Goal: Transaction & Acquisition: Subscribe to service/newsletter

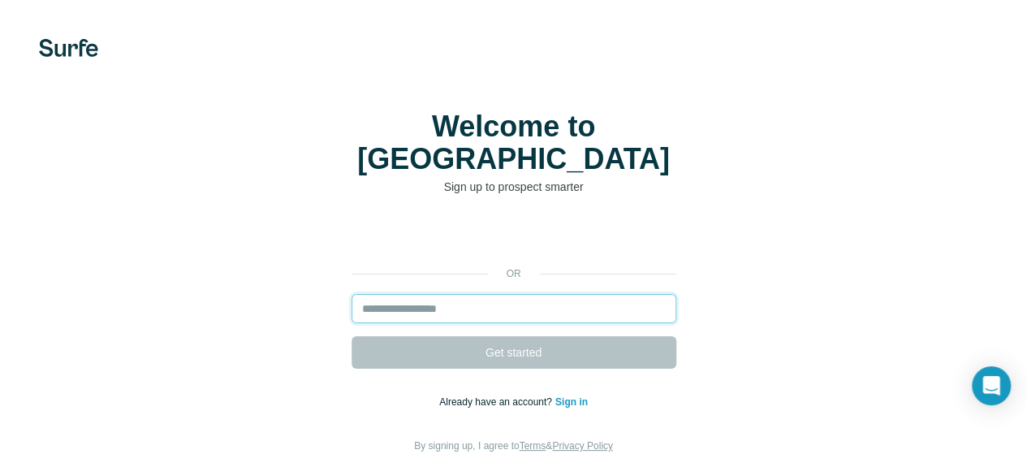
click at [352, 294] on input "email" at bounding box center [514, 308] width 325 height 29
type input "**********"
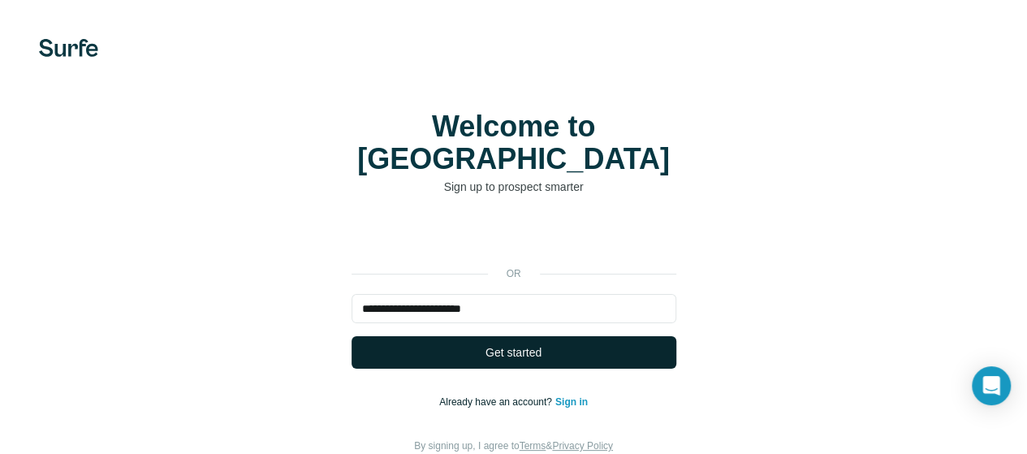
click at [352, 336] on button "Get started" at bounding box center [514, 352] width 325 height 32
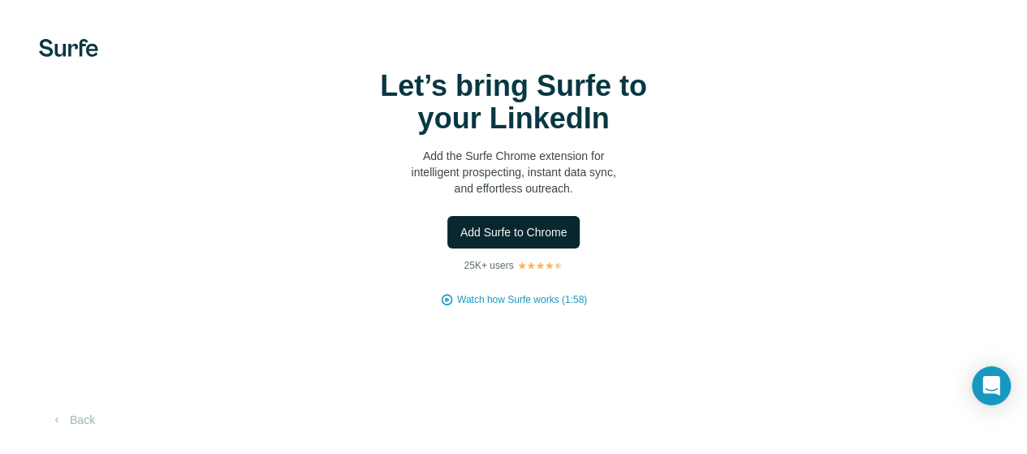
click at [460, 240] on span "Add Surfe to Chrome" at bounding box center [513, 232] width 107 height 16
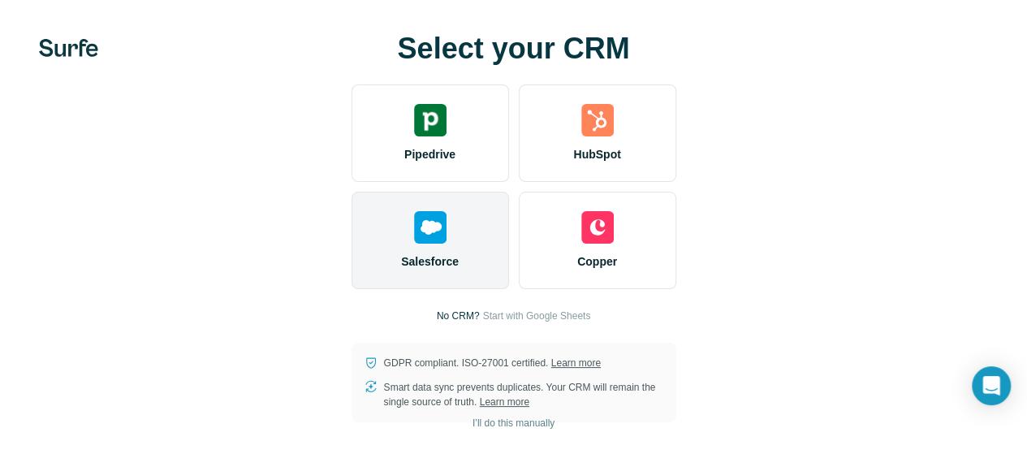
click at [352, 285] on div "Salesforce" at bounding box center [430, 240] width 157 height 97
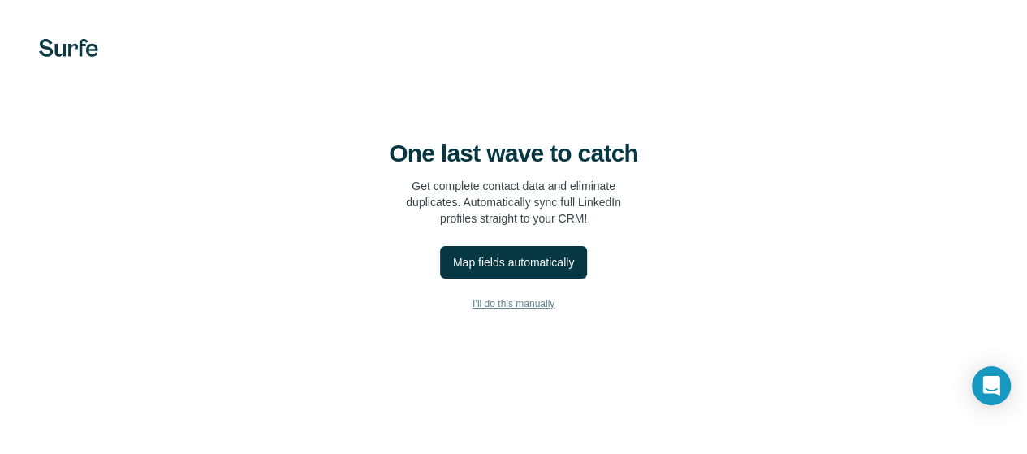
click at [472, 311] on span "I’ll do this manually" at bounding box center [513, 303] width 82 height 15
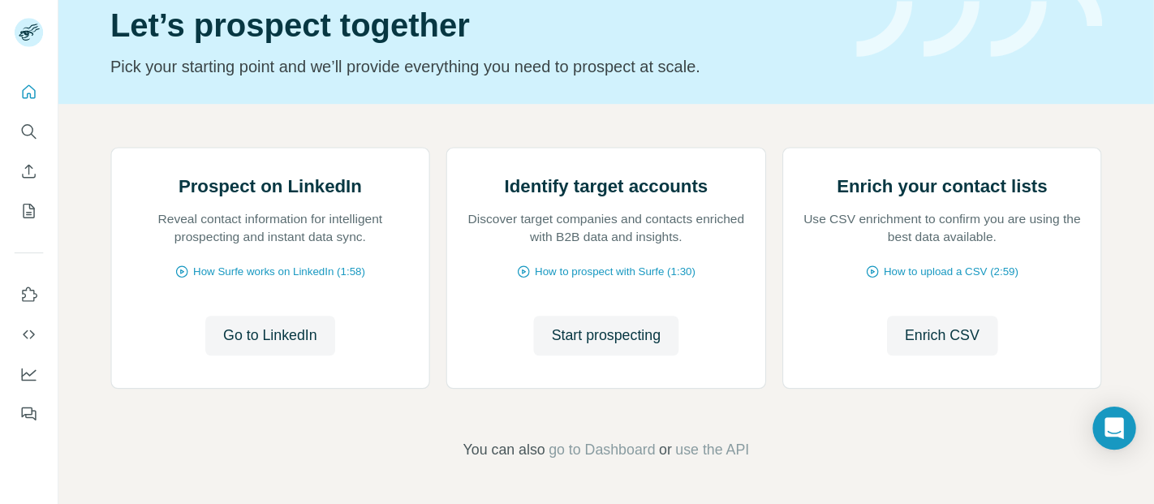
scroll to position [155, 0]
drag, startPoint x: 261, startPoint y: 316, endPoint x: 206, endPoint y: 321, distance: 55.4
drag, startPoint x: 206, startPoint y: 321, endPoint x: 177, endPoint y: 312, distance: 30.6
click at [177, 252] on span "How Surfe works on LinkedIn (1:58)" at bounding box center [251, 244] width 155 height 15
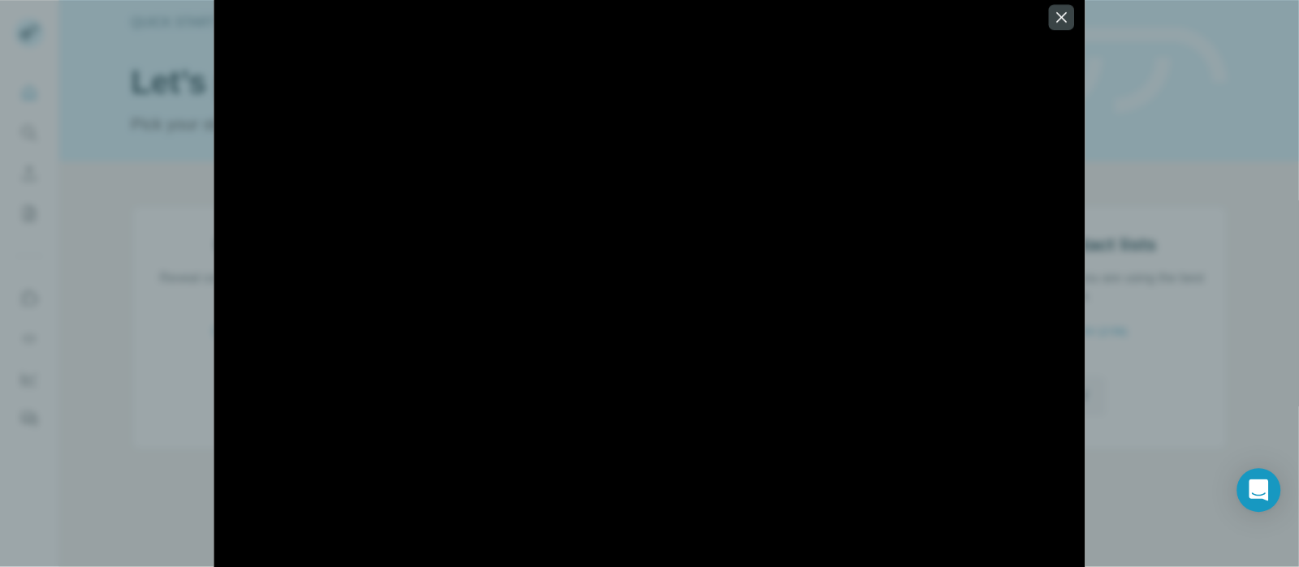
scroll to position [133, 0]
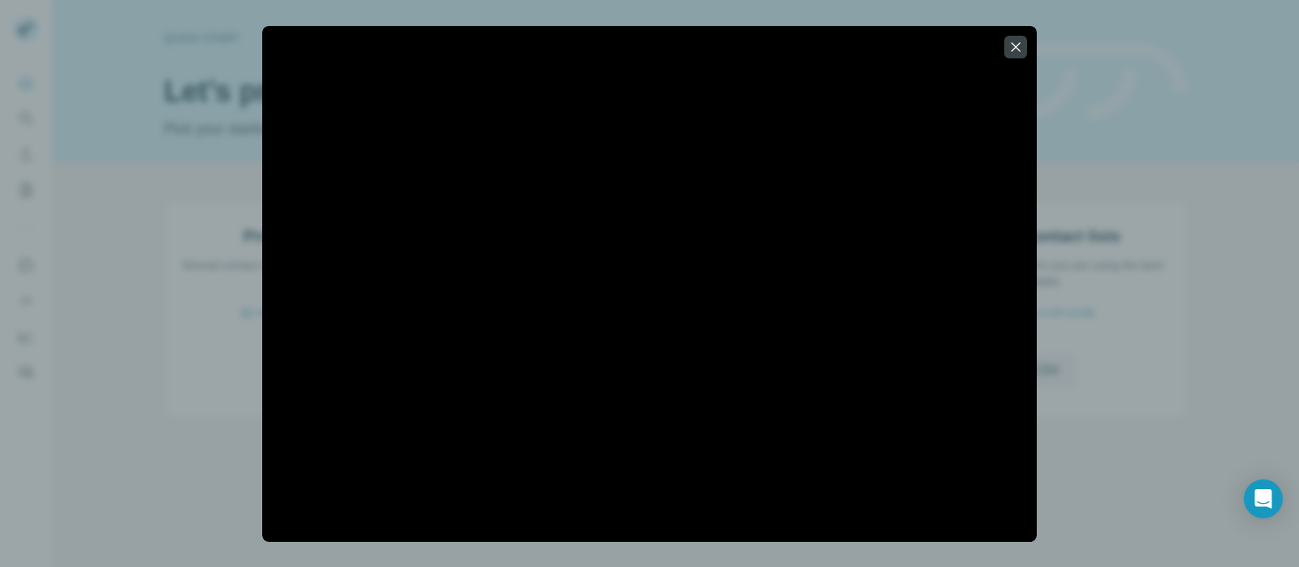
drag, startPoint x: 1006, startPoint y: 115, endPoint x: 41, endPoint y: 169, distance: 966.7
click at [41, 180] on div at bounding box center [649, 283] width 1299 height 567
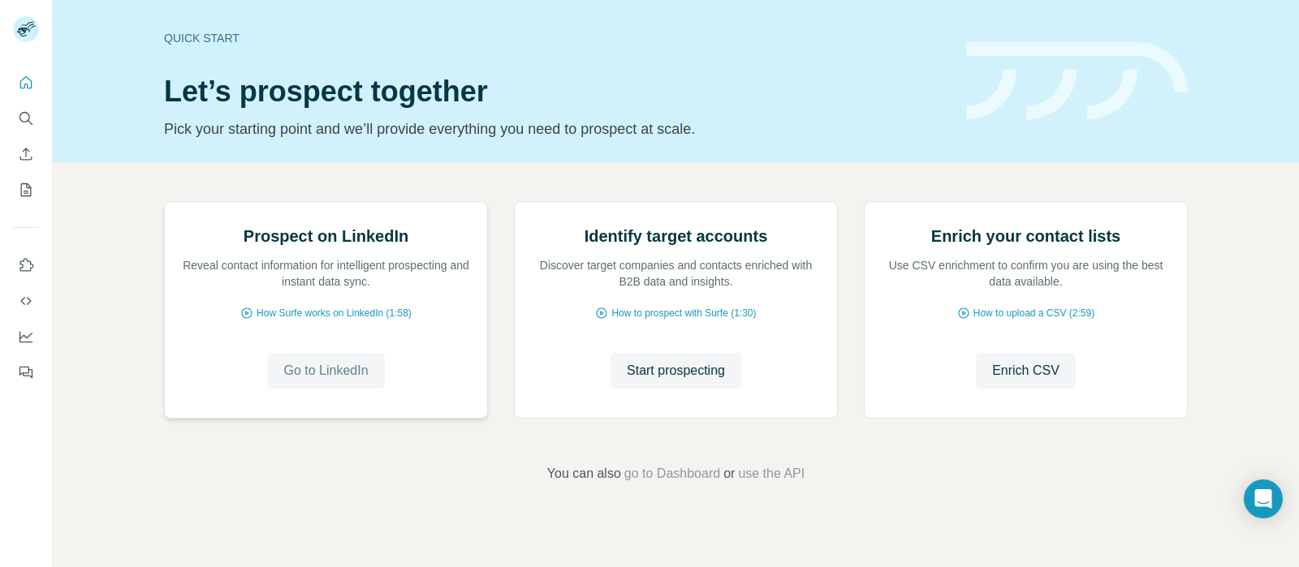
drag, startPoint x: 364, startPoint y: 353, endPoint x: 323, endPoint y: 425, distance: 82.6
click at [323, 381] on span "Go to LinkedIn" at bounding box center [325, 370] width 84 height 19
